Goal: Find specific page/section: Find specific page/section

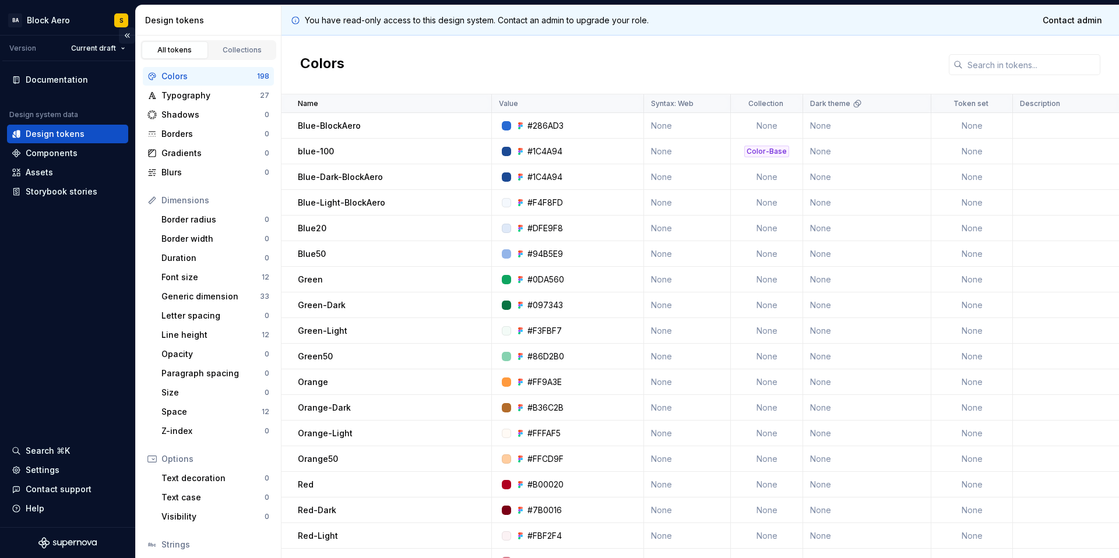
click at [128, 36] on button "Collapse sidebar" at bounding box center [127, 35] width 16 height 16
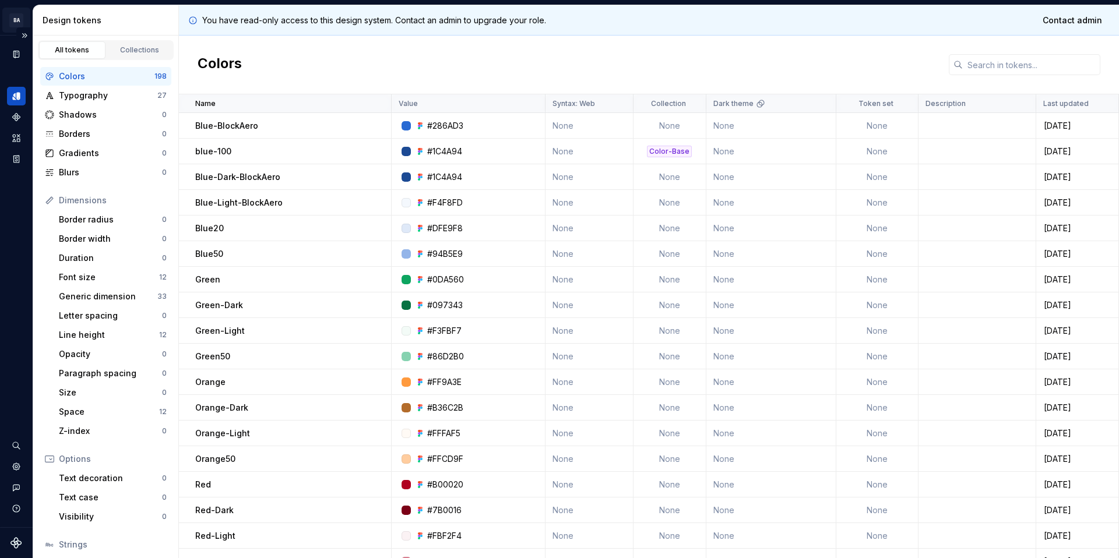
click at [18, 16] on html "BA Block Aero S Design system data Design tokens All tokens Collections Colors …" at bounding box center [559, 279] width 1119 height 558
click at [18, 20] on html "BA Block Aero S Design system data Design tokens All tokens Collections Colors …" at bounding box center [559, 279] width 1119 height 558
click at [19, 40] on button "Expand sidebar" at bounding box center [24, 35] width 16 height 16
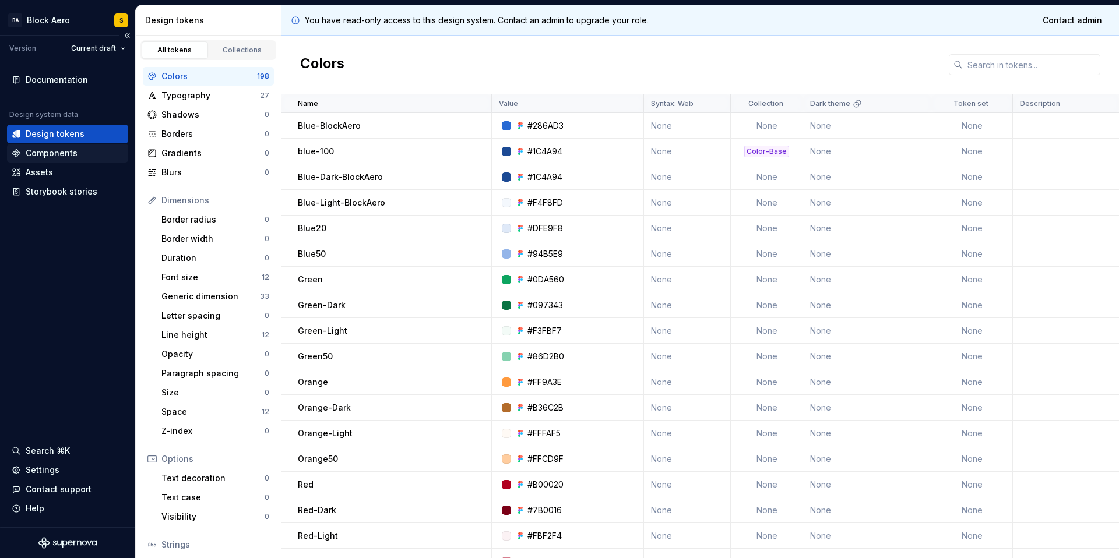
click at [50, 153] on div "Components" at bounding box center [52, 153] width 52 height 12
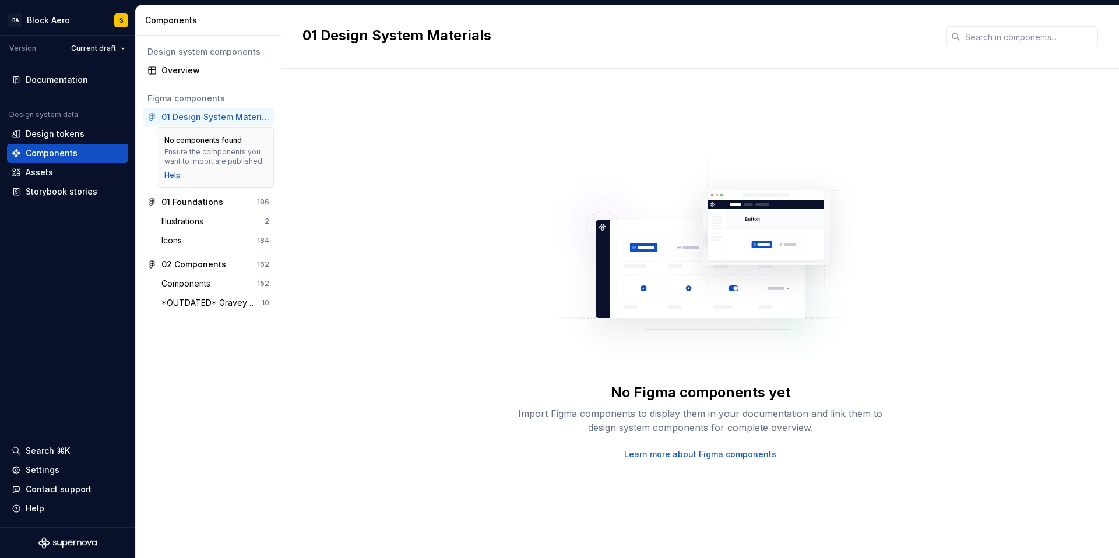
click at [223, 151] on div "Ensure the components you want to import are published." at bounding box center [215, 156] width 102 height 19
